Goal: Task Accomplishment & Management: Manage account settings

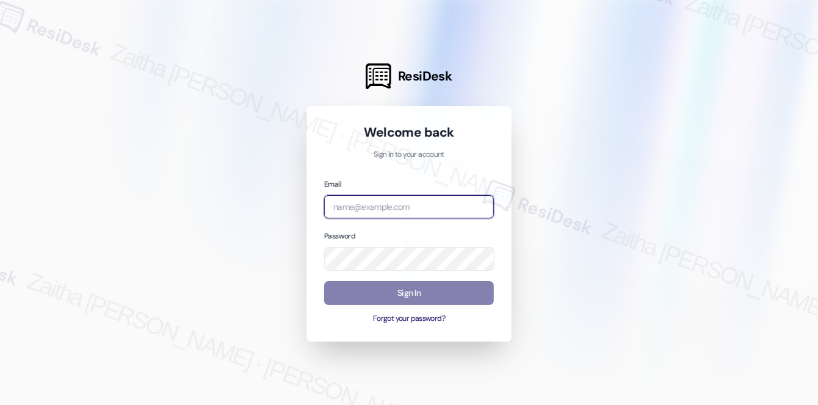
click at [386, 205] on input "email" at bounding box center [409, 207] width 170 height 24
type input "[EMAIL_ADDRESS][PERSON_NAME][DOMAIN_NAME]"
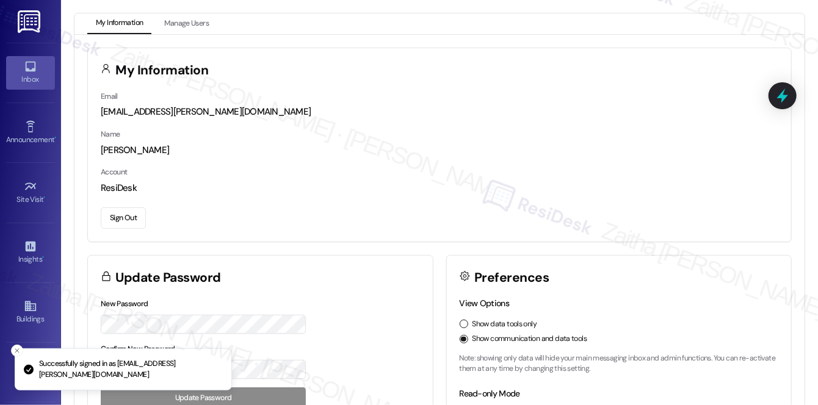
click at [19, 71] on link "Inbox" at bounding box center [30, 72] width 49 height 33
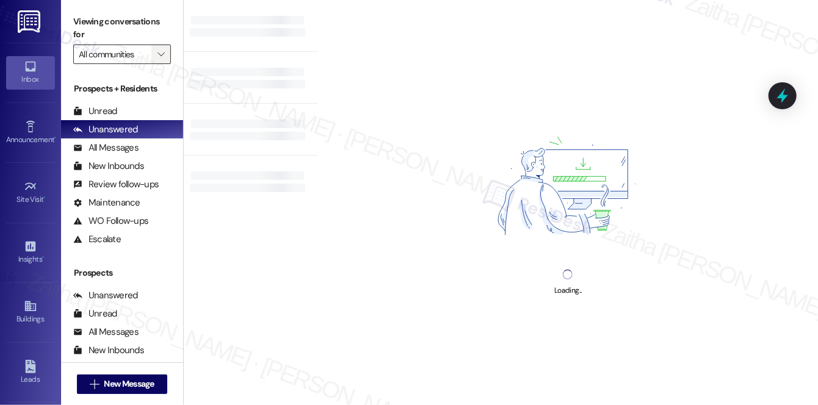
click at [166, 54] on span "" at bounding box center [161, 55] width 12 height 20
